Goal: Navigation & Orientation: Find specific page/section

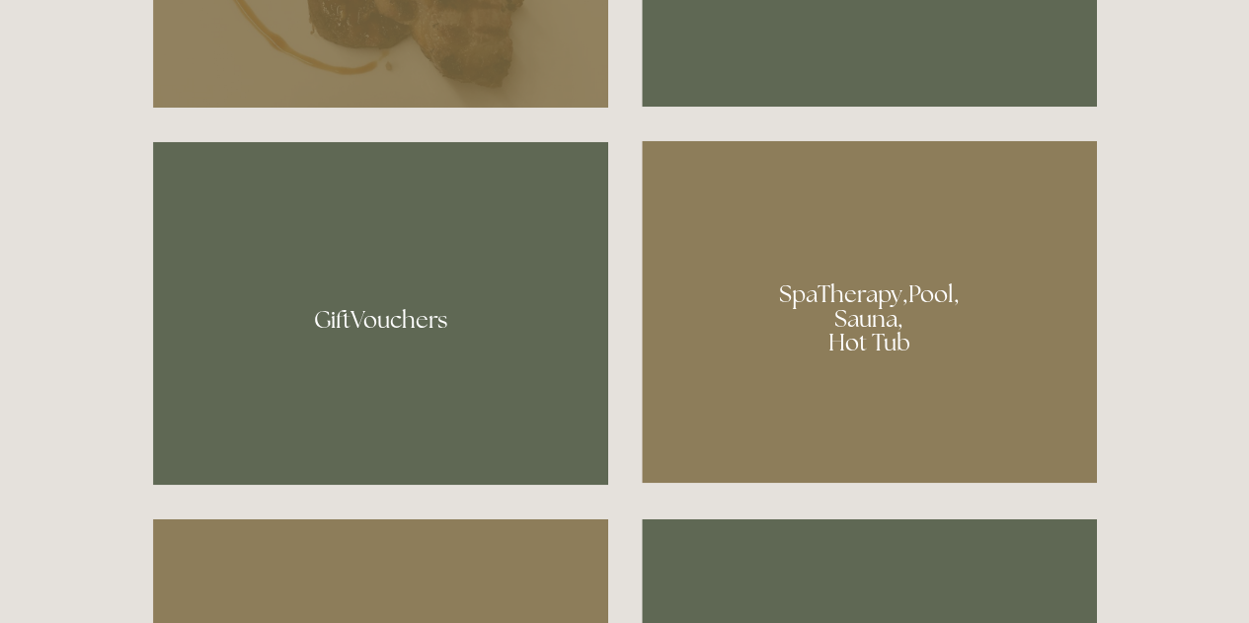
scroll to position [1354, 0]
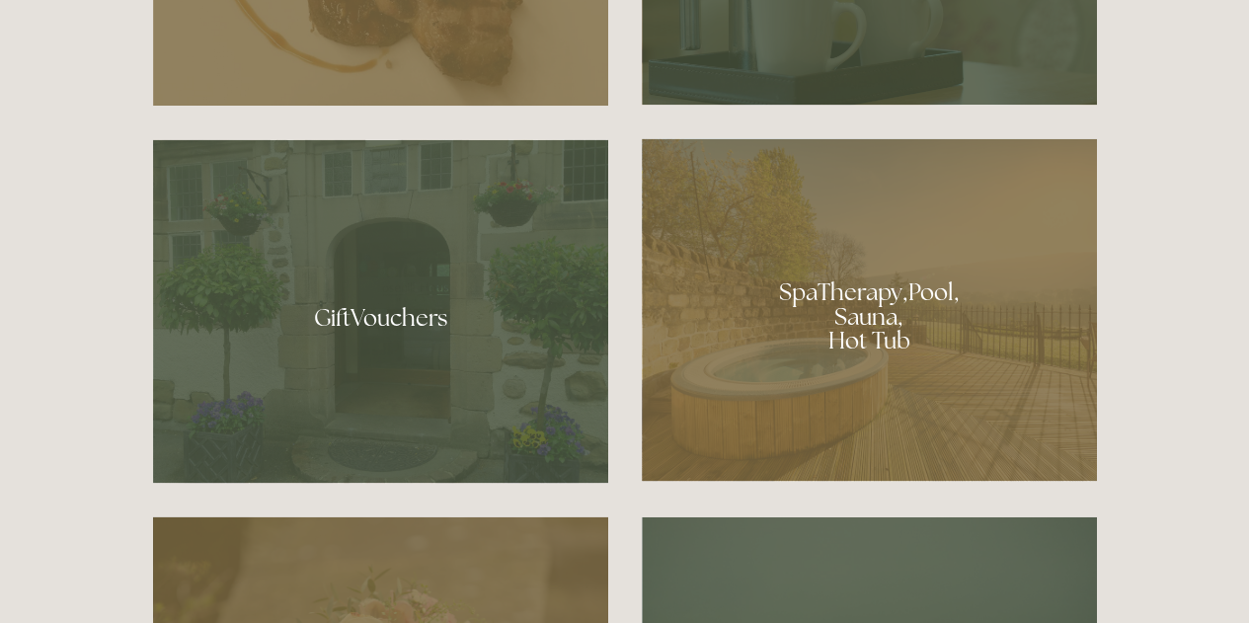
click at [871, 330] on div at bounding box center [869, 309] width 455 height 343
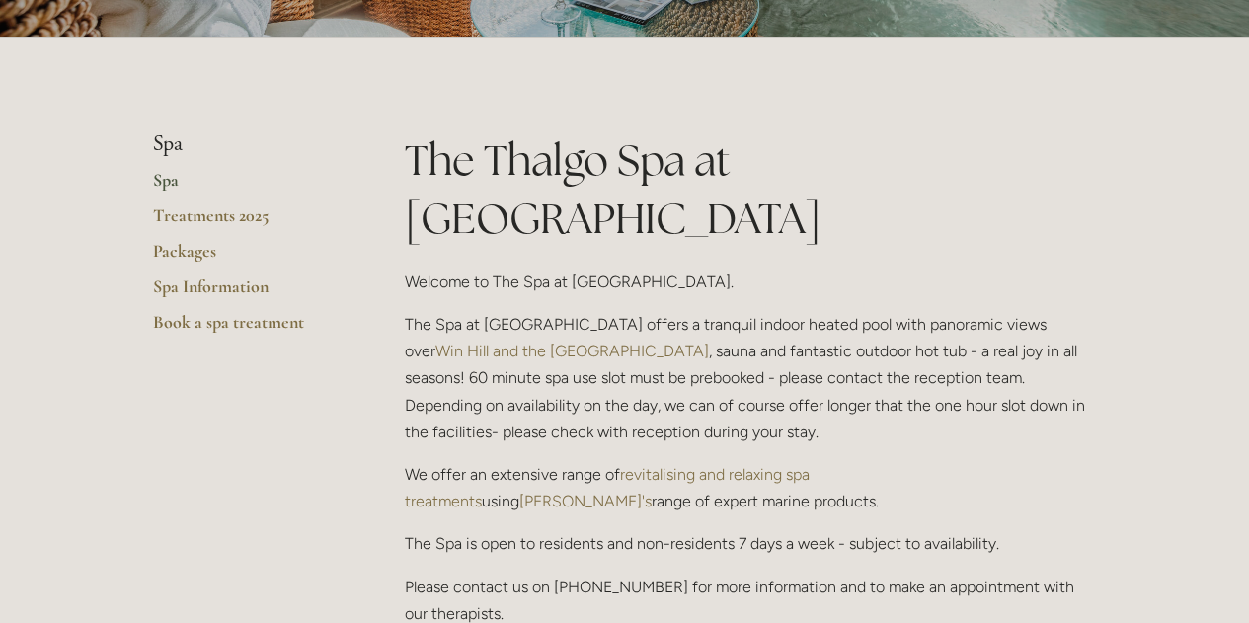
scroll to position [369, 0]
click at [163, 249] on link "Packages" at bounding box center [247, 257] width 189 height 36
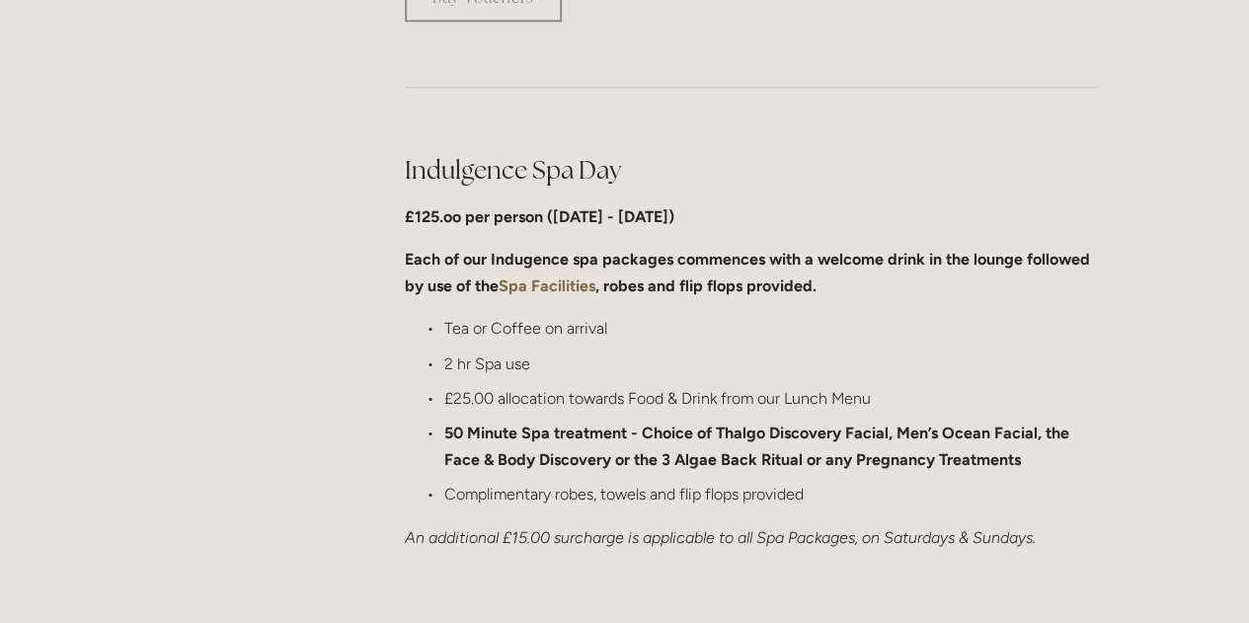
scroll to position [962, 0]
